Goal: Entertainment & Leisure: Consume media (video, audio)

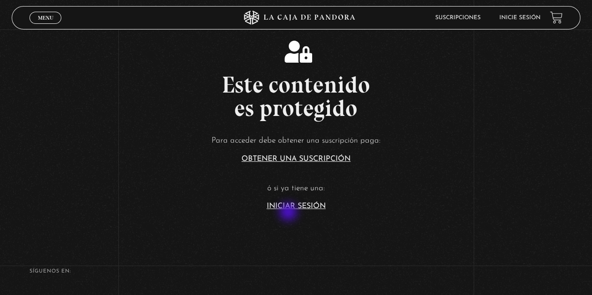
click at [289, 203] on link "Iniciar Sesión" at bounding box center [296, 206] width 59 height 7
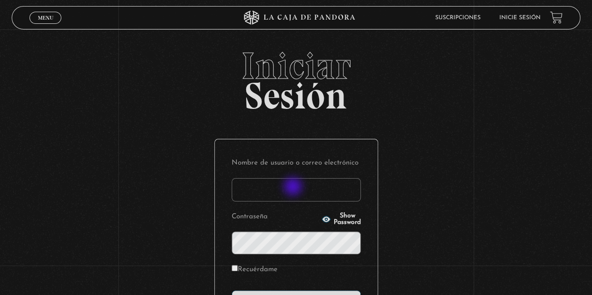
click at [294, 188] on input "Nombre de usuario o correo electrónico" at bounding box center [296, 189] width 129 height 23
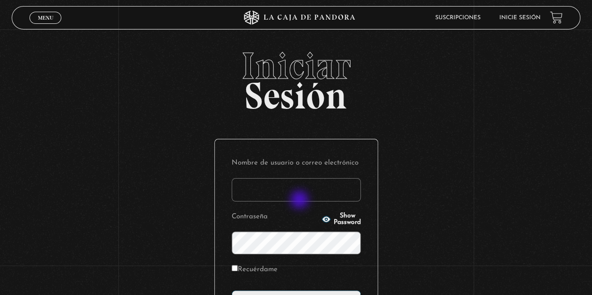
type input "paula.urena20@gmail.com"
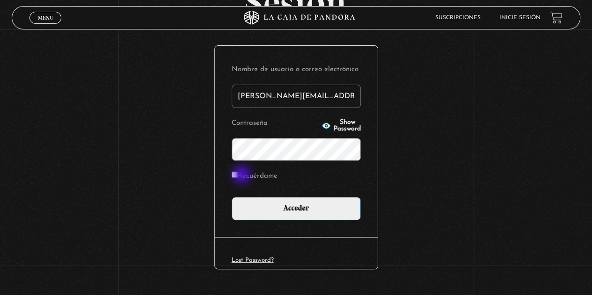
click at [242, 175] on label "Recuérdame" at bounding box center [255, 176] width 46 height 15
click at [238, 175] on input "Recuérdame" at bounding box center [235, 175] width 6 height 6
checkbox input "true"
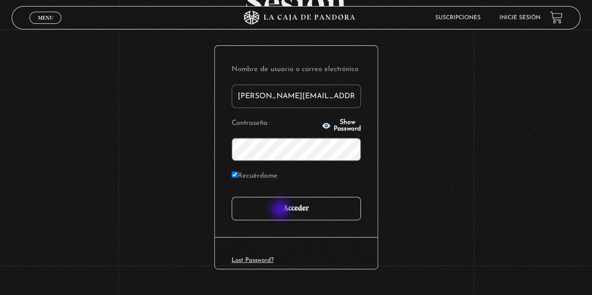
click at [281, 210] on input "Acceder" at bounding box center [296, 208] width 129 height 23
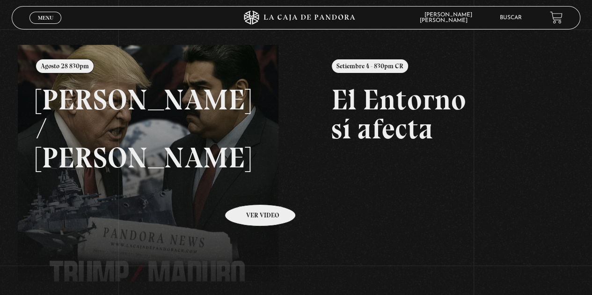
scroll to position [76, 0]
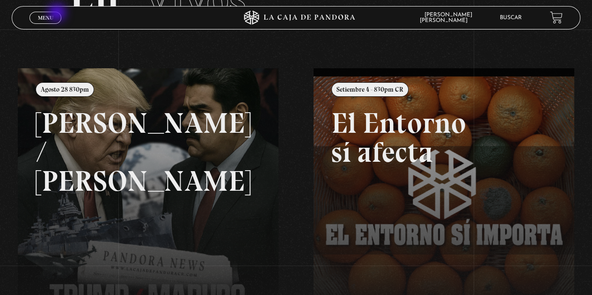
click at [53, 21] on link "Menu Cerrar" at bounding box center [45, 18] width 32 height 12
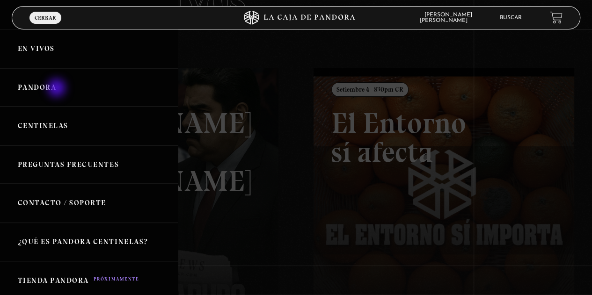
click at [58, 89] on link "Pandora" at bounding box center [89, 87] width 178 height 39
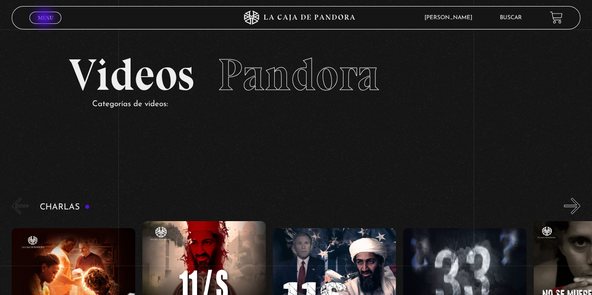
click at [45, 19] on span "Menu" at bounding box center [45, 18] width 15 height 6
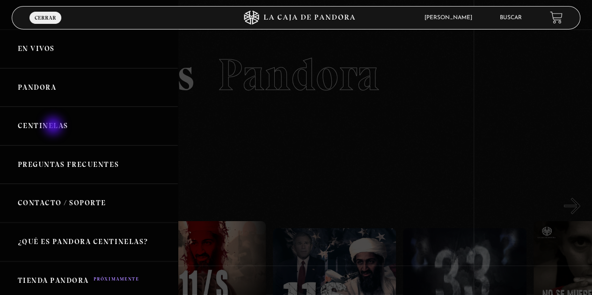
click at [54, 127] on link "Centinelas" at bounding box center [89, 126] width 178 height 39
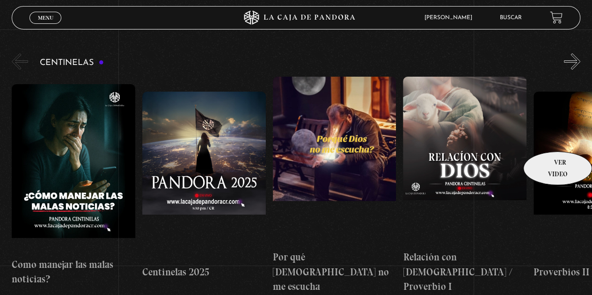
scroll to position [47, 0]
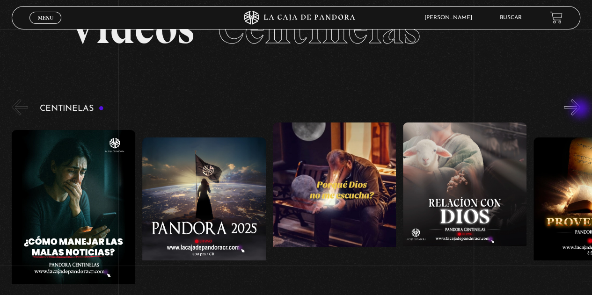
click at [580, 108] on button "»" at bounding box center [572, 107] width 16 height 16
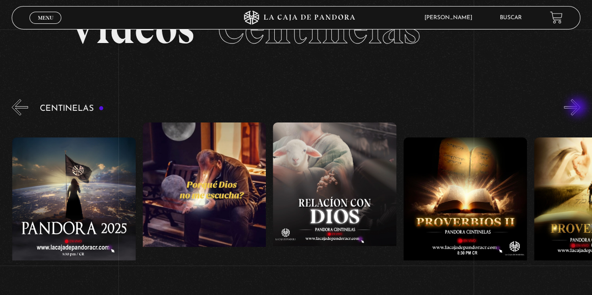
scroll to position [0, 130]
click at [580, 105] on button "»" at bounding box center [572, 107] width 16 height 16
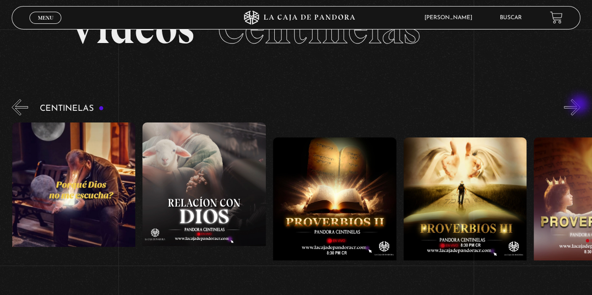
click at [580, 105] on button "»" at bounding box center [572, 107] width 16 height 16
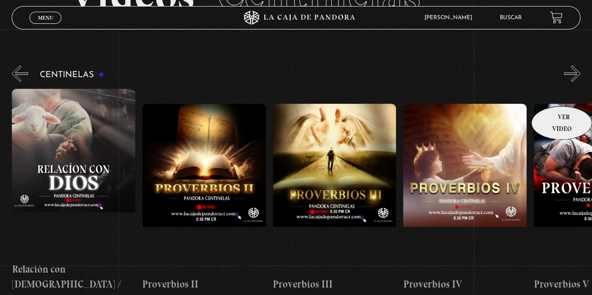
scroll to position [47, 0]
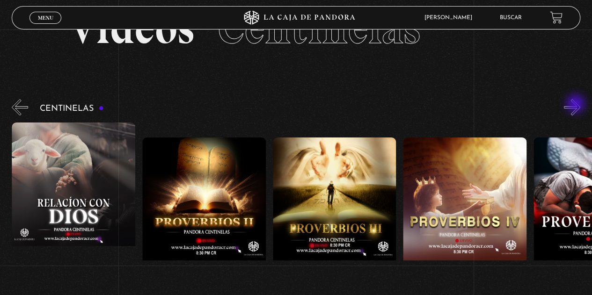
click at [576, 105] on button "»" at bounding box center [572, 107] width 16 height 16
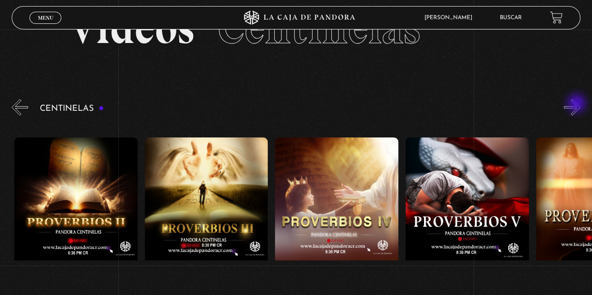
click at [577, 104] on button "»" at bounding box center [572, 107] width 16 height 16
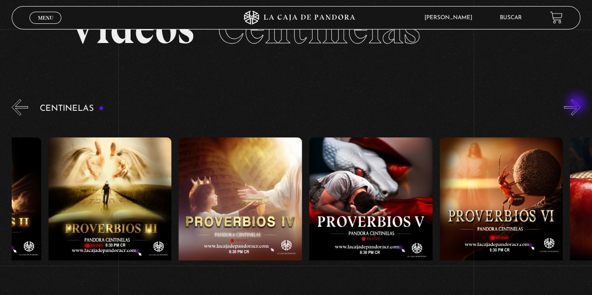
click at [577, 104] on button "»" at bounding box center [572, 107] width 16 height 16
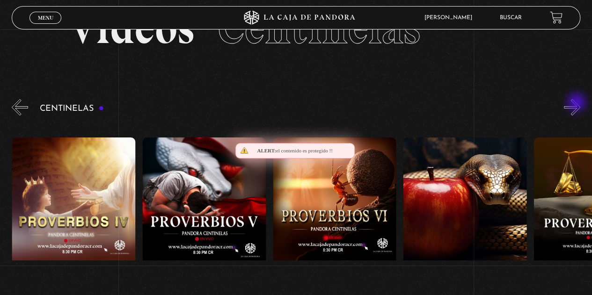
click at [577, 103] on button "»" at bounding box center [572, 107] width 16 height 16
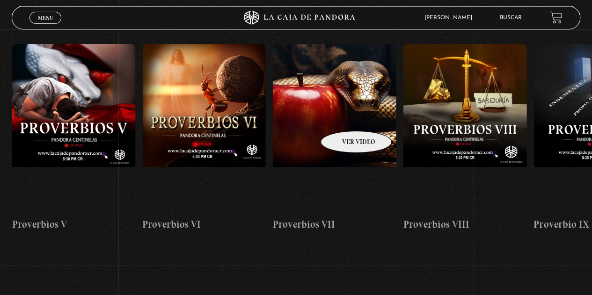
scroll to position [0, 480]
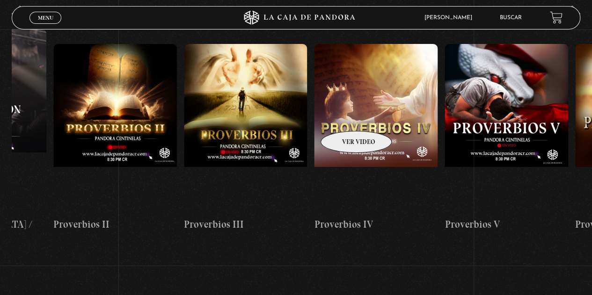
drag, startPoint x: 343, startPoint y: 117, endPoint x: 535, endPoint y: 133, distance: 192.5
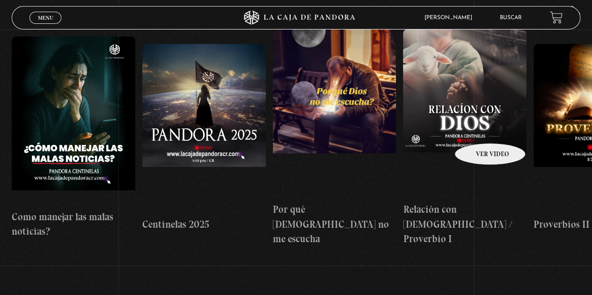
drag, startPoint x: 339, startPoint y: 117, endPoint x: 487, endPoint y: 130, distance: 148.9
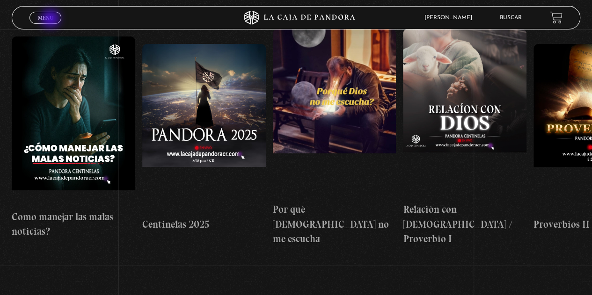
click at [51, 20] on span "Menu" at bounding box center [45, 18] width 15 height 6
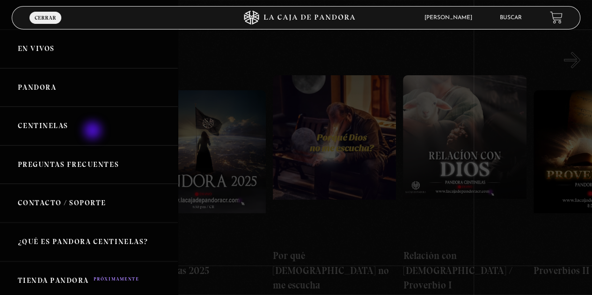
scroll to position [47, 0]
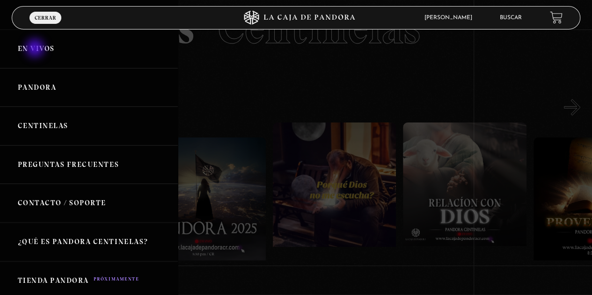
click at [36, 49] on link "En vivos" at bounding box center [89, 48] width 178 height 39
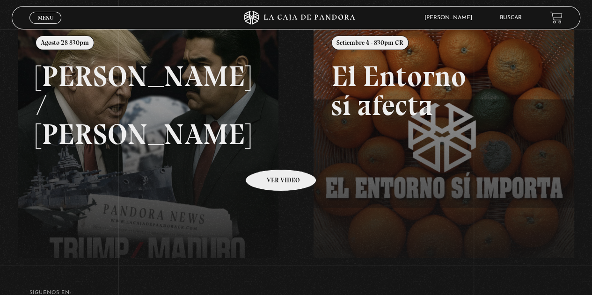
scroll to position [76, 0]
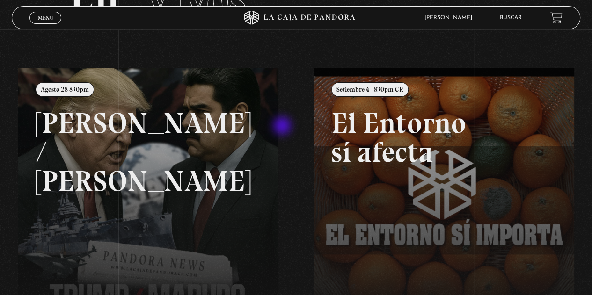
drag, startPoint x: 304, startPoint y: 148, endPoint x: 284, endPoint y: 126, distance: 30.2
click at [284, 126] on div "Menu Cerrar [PERSON_NAME] En vivos Pandora Centinelas Mi cuenta Salir [GEOGRAPH…" at bounding box center [296, 195] width 592 height 482
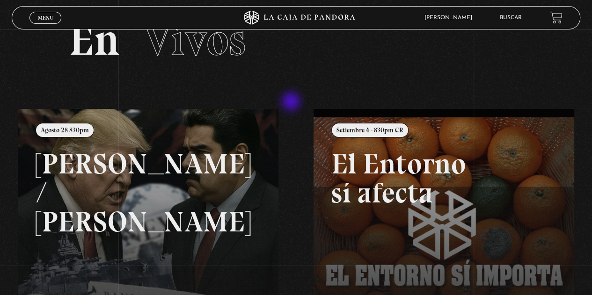
scroll to position [0, 0]
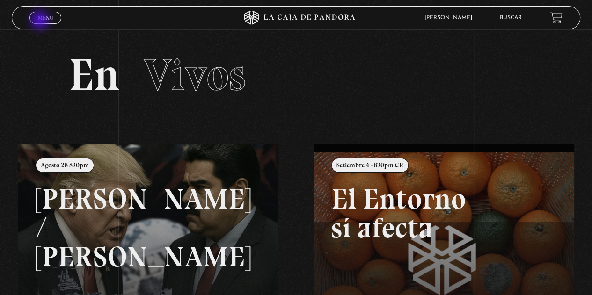
click at [41, 21] on link "Menu Cerrar" at bounding box center [45, 18] width 32 height 12
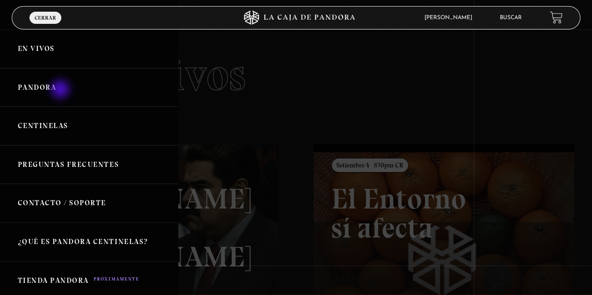
click at [61, 90] on link "Pandora" at bounding box center [89, 87] width 178 height 39
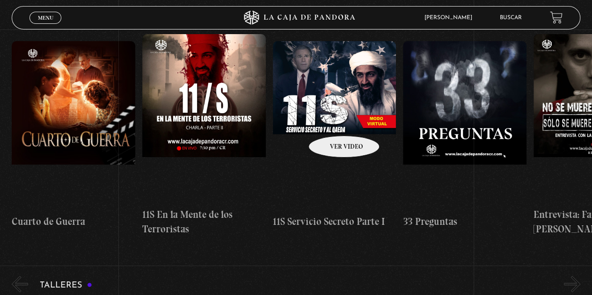
scroll to position [0, 326]
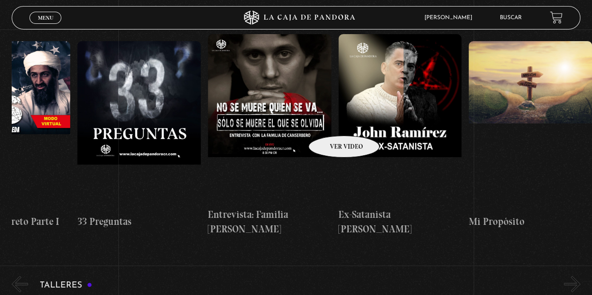
drag, startPoint x: 321, startPoint y: 122, endPoint x: 95, endPoint y: 92, distance: 227.5
click at [135, 99] on div "Cuarto [PERSON_NAME] 11S En la Mente de los Terroristas 11S Servicio Secreto Pa…" at bounding box center [142, 135] width 913 height 203
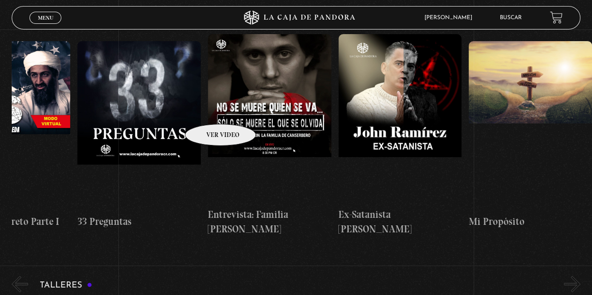
scroll to position [0, 0]
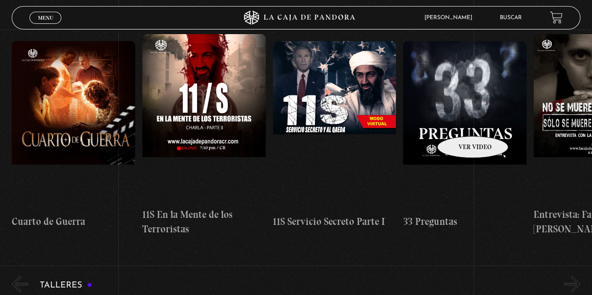
drag, startPoint x: 353, startPoint y: 117, endPoint x: 461, endPoint y: 122, distance: 107.8
click at [461, 122] on div "Cuarto [PERSON_NAME] 11S En la Mente de los Terroristas 11S Servicio Secreto Pa…" at bounding box center [468, 135] width 913 height 203
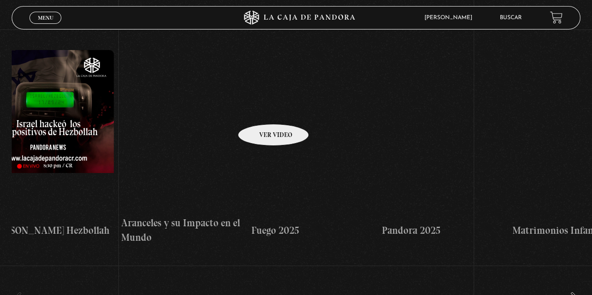
scroll to position [0, 809]
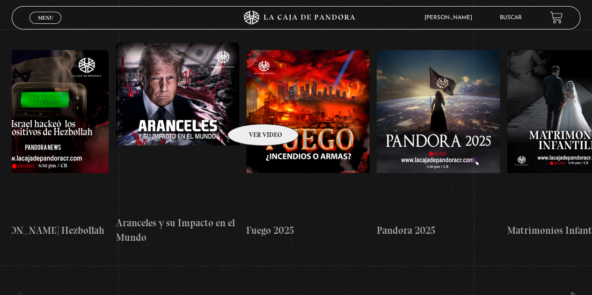
drag, startPoint x: 399, startPoint y: 118, endPoint x: 251, endPoint y: 110, distance: 148.5
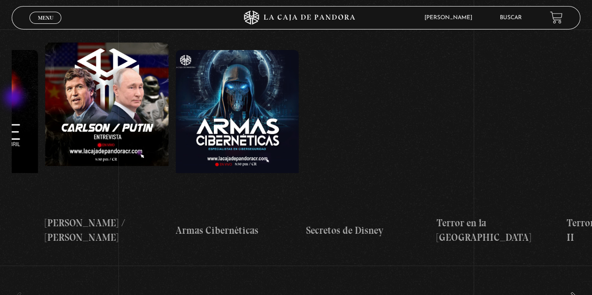
scroll to position [0, 2480]
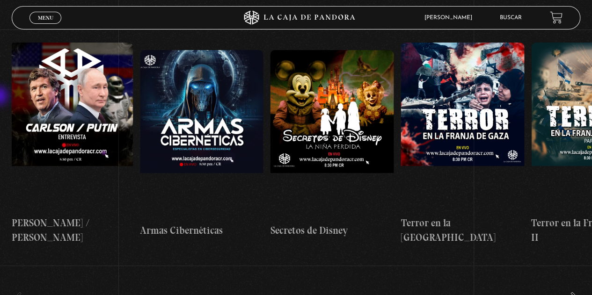
drag, startPoint x: 344, startPoint y: 134, endPoint x: 0, endPoint y: 95, distance: 346.5
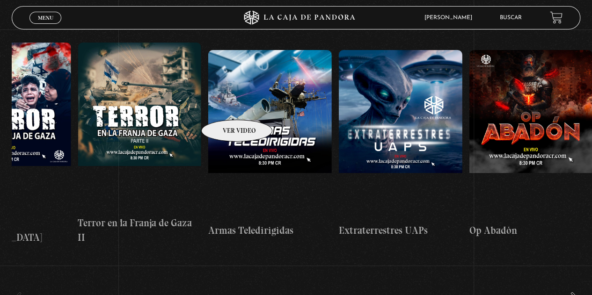
scroll to position [0, 2870]
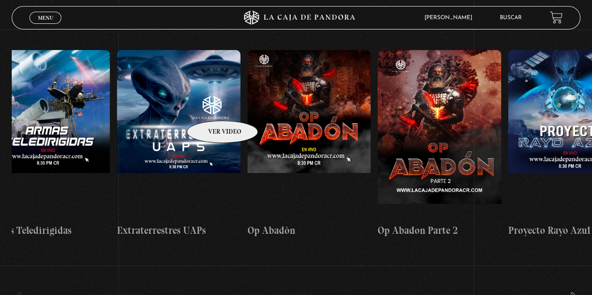
drag, startPoint x: 327, startPoint y: 106, endPoint x: 184, endPoint y: 102, distance: 142.8
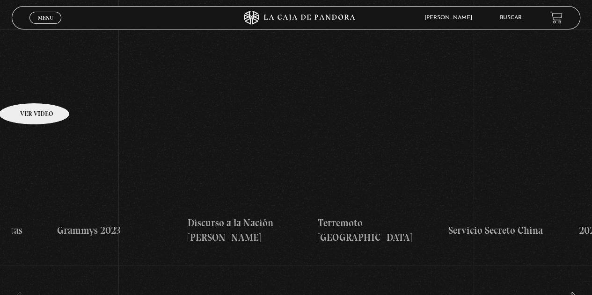
scroll to position [0, 4904]
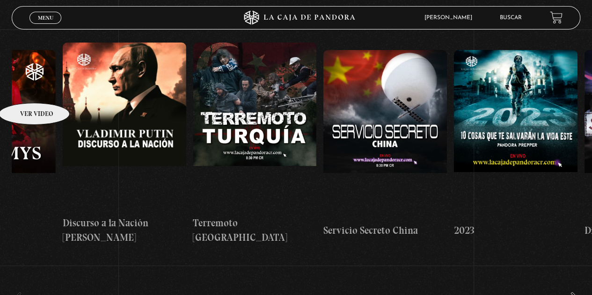
drag, startPoint x: 270, startPoint y: 110, endPoint x: 16, endPoint y: 88, distance: 255.5
click at [16, 88] on div "Área 51 Células Durmientes Pandora News: Israel vrs Irán Parte I Pandora News: …" at bounding box center [257, 144] width 10301 height 218
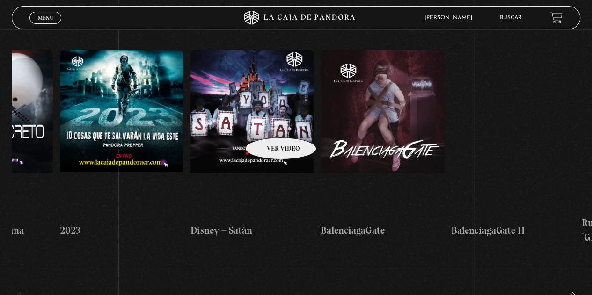
scroll to position [0, 5301]
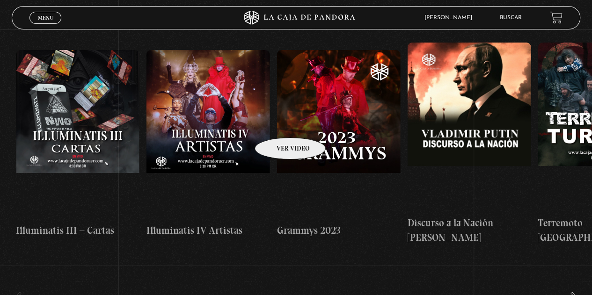
drag, startPoint x: 347, startPoint y: 130, endPoint x: 625, endPoint y: 160, distance: 279.6
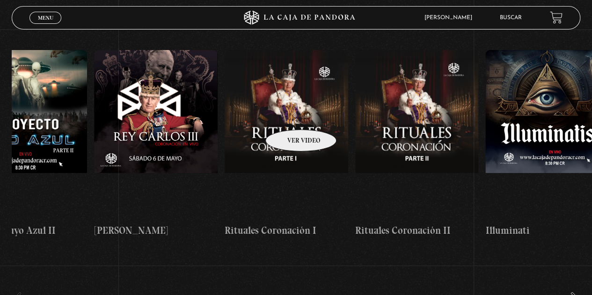
drag, startPoint x: 339, startPoint y: 116, endPoint x: 449, endPoint y: 130, distance: 111.4
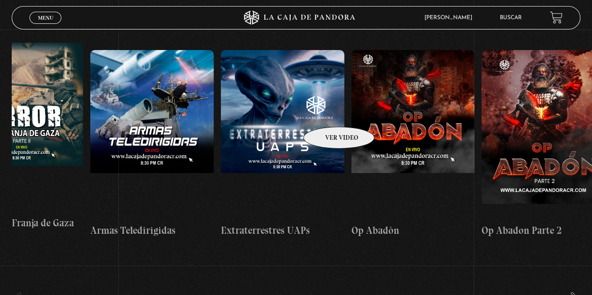
drag, startPoint x: 266, startPoint y: 107, endPoint x: 280, endPoint y: 117, distance: 16.9
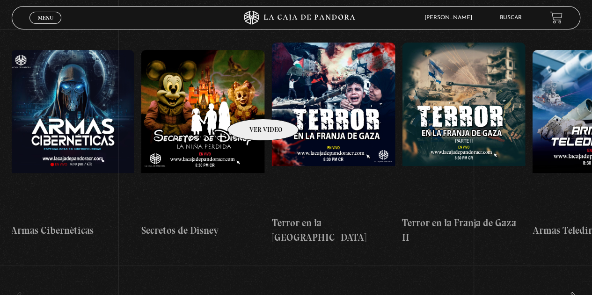
drag, startPoint x: 270, startPoint y: 106, endPoint x: 251, endPoint y: 120, distance: 24.1
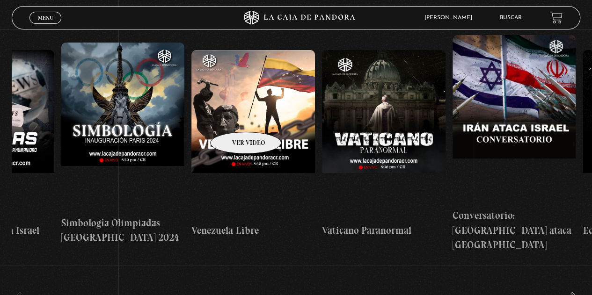
drag, startPoint x: 277, startPoint y: 116, endPoint x: 295, endPoint y: 124, distance: 19.3
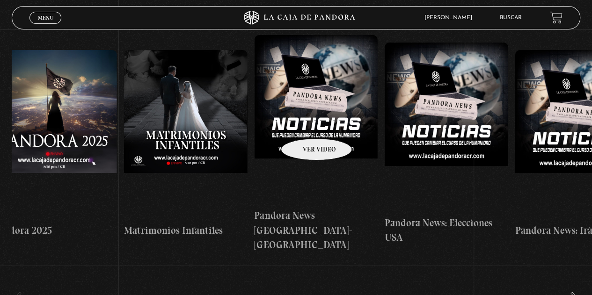
drag, startPoint x: 272, startPoint y: 109, endPoint x: 305, endPoint y: 116, distance: 32.9
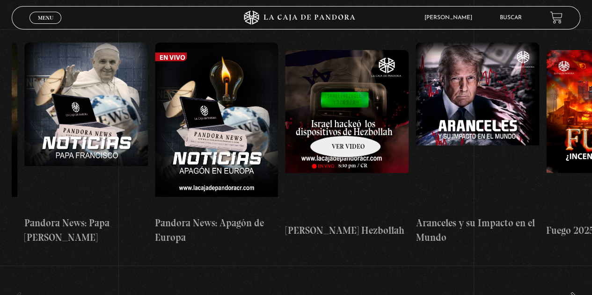
drag, startPoint x: 348, startPoint y: 124, endPoint x: 178, endPoint y: 110, distance: 170.4
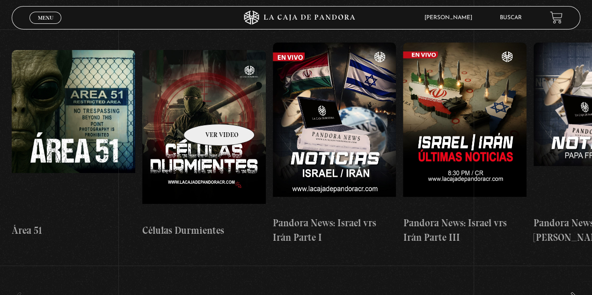
drag, startPoint x: 218, startPoint y: 110, endPoint x: 280, endPoint y: 119, distance: 62.9
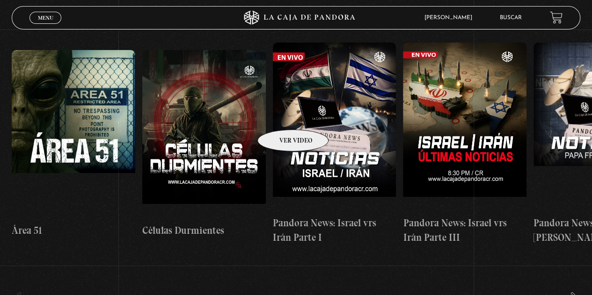
drag, startPoint x: 179, startPoint y: 113, endPoint x: 291, endPoint y: 115, distance: 111.4
drag, startPoint x: 244, startPoint y: 113, endPoint x: 284, endPoint y: 111, distance: 40.3
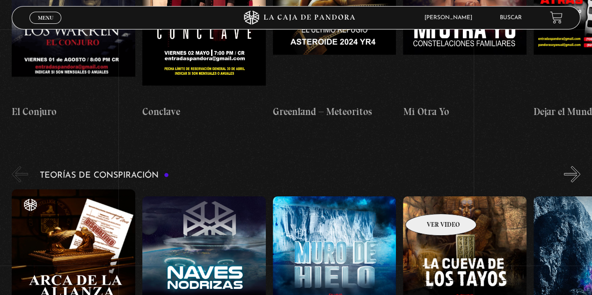
drag, startPoint x: 275, startPoint y: 197, endPoint x: 410, endPoint y: 199, distance: 135.7
click at [433, 201] on div "Arca de la Alianza Desclasificado Naves Nodrizas Muro de Hielo La [GEOGRAPHIC_D…" at bounding box center [468, 291] width 913 height 203
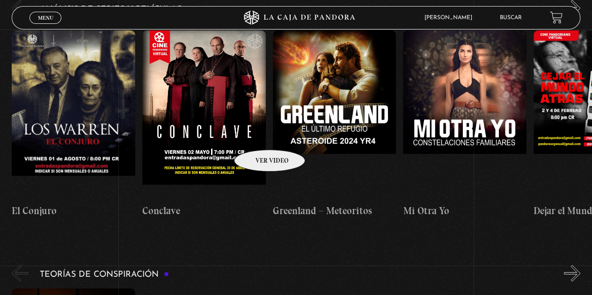
scroll to position [1778, 0]
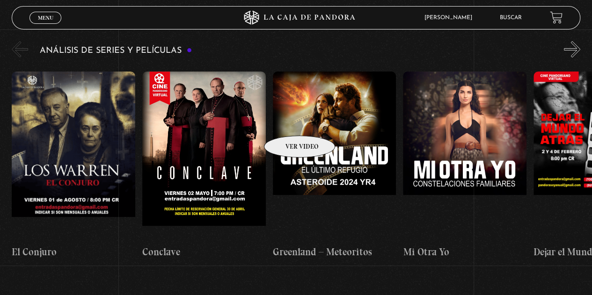
drag, startPoint x: 253, startPoint y: 120, endPoint x: 311, endPoint y: 124, distance: 58.1
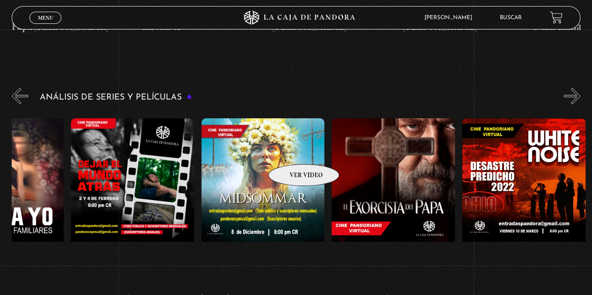
scroll to position [0, 498]
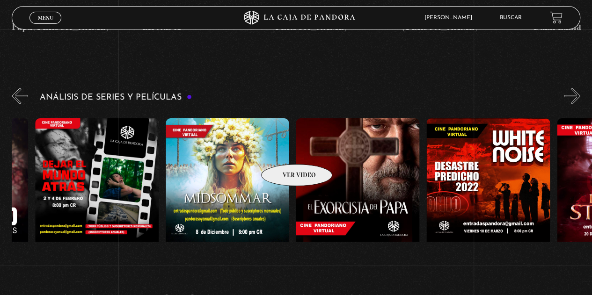
drag, startPoint x: 330, startPoint y: 150, endPoint x: 284, endPoint y: 150, distance: 45.4
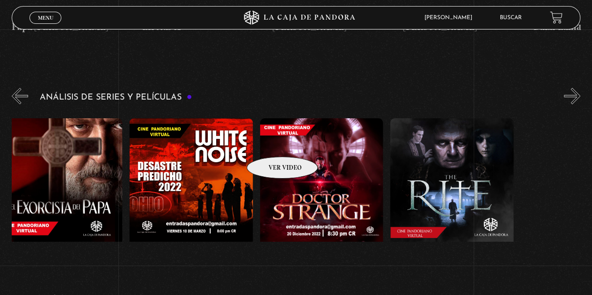
scroll to position [0, 693]
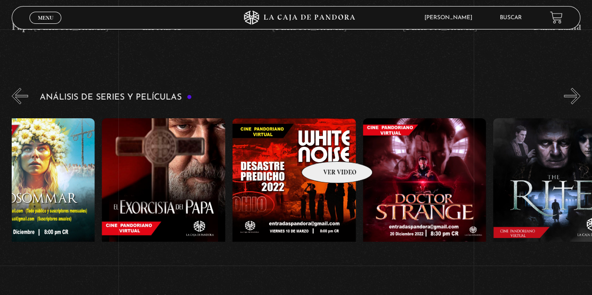
drag, startPoint x: 302, startPoint y: 139, endPoint x: 325, endPoint y: 147, distance: 24.3
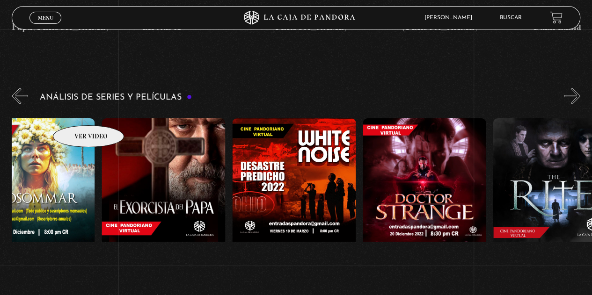
click at [76, 118] on figure at bounding box center [33, 202] width 124 height 168
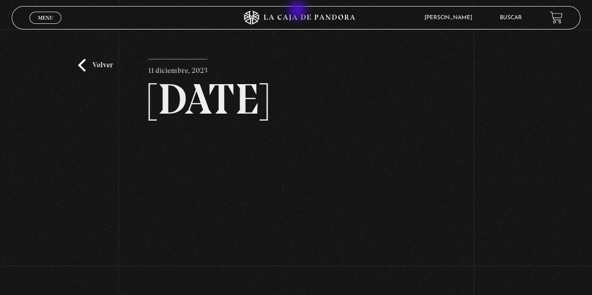
click at [299, 11] on icon at bounding box center [296, 18] width 178 height 14
